Goal: Transaction & Acquisition: Purchase product/service

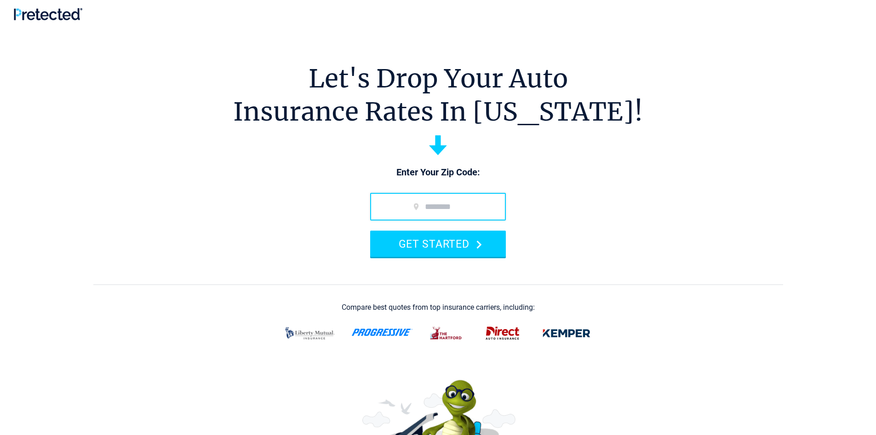
click at [447, 193] on input "zip code" at bounding box center [438, 207] width 136 height 28
type input "*****"
click at [370, 230] on button "GET STARTED" at bounding box center [438, 243] width 136 height 26
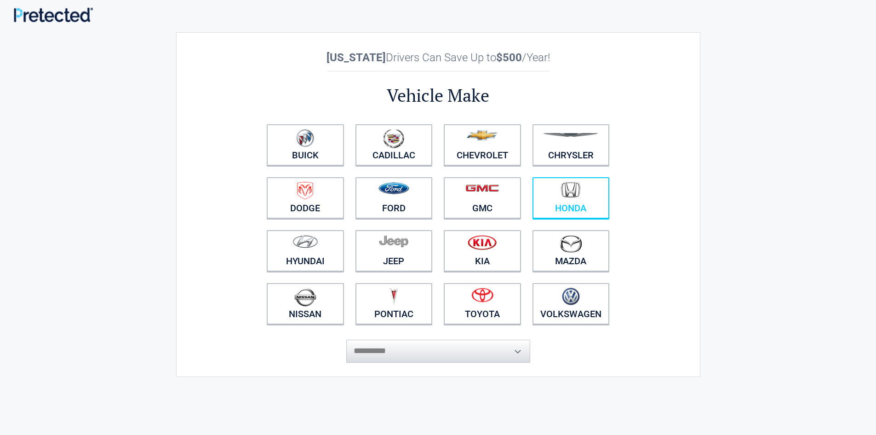
click at [583, 199] on figure at bounding box center [571, 192] width 66 height 21
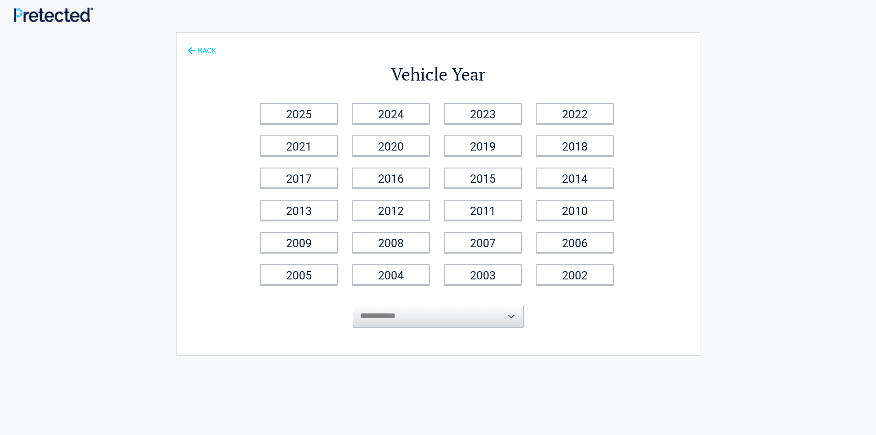
click at [199, 55] on link "BACK" at bounding box center [202, 47] width 32 height 16
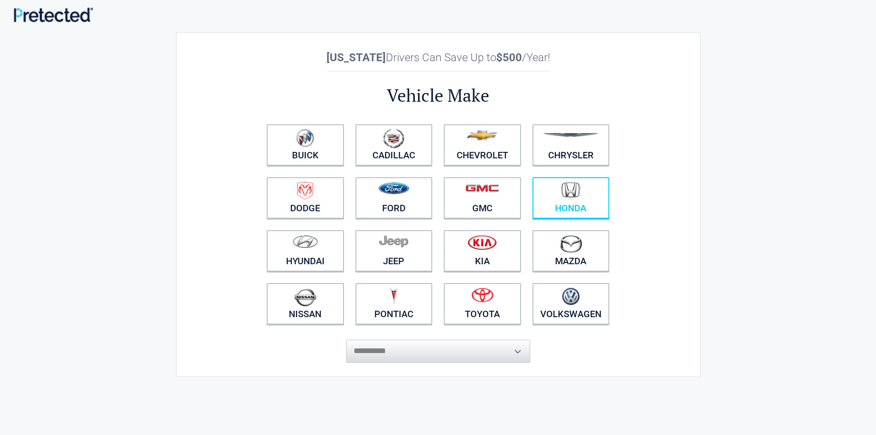
click at [559, 200] on figure at bounding box center [571, 192] width 66 height 21
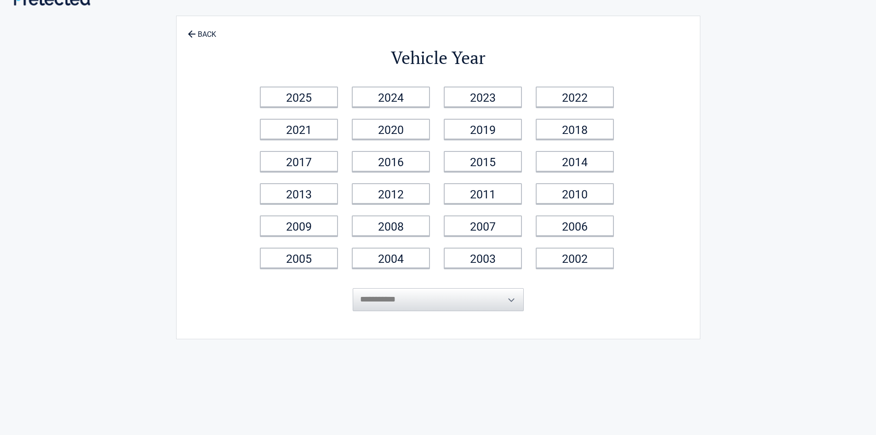
scroll to position [46, 0]
